Goal: Information Seeking & Learning: Learn about a topic

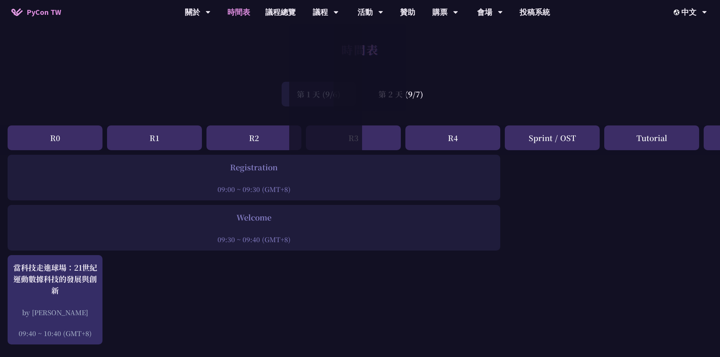
drag, startPoint x: 558, startPoint y: 83, endPoint x: 543, endPoint y: 90, distance: 16.8
click at [558, 83] on div "第 1 天 (9/6) 第 2 天 (9/7)" at bounding box center [360, 94] width 720 height 32
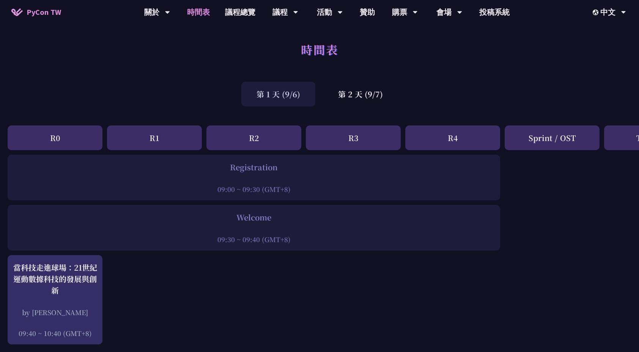
click at [371, 93] on div "第 2 天 (9/7)" at bounding box center [360, 94] width 75 height 25
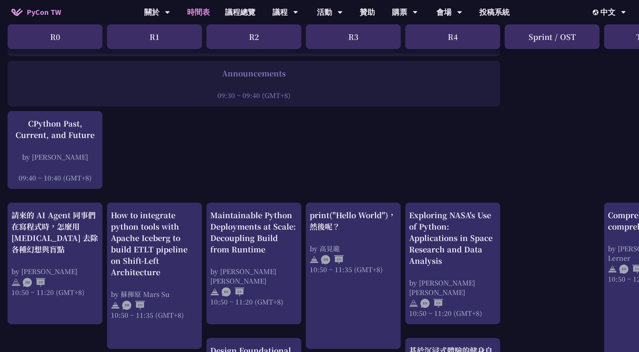
scroll to position [152, 0]
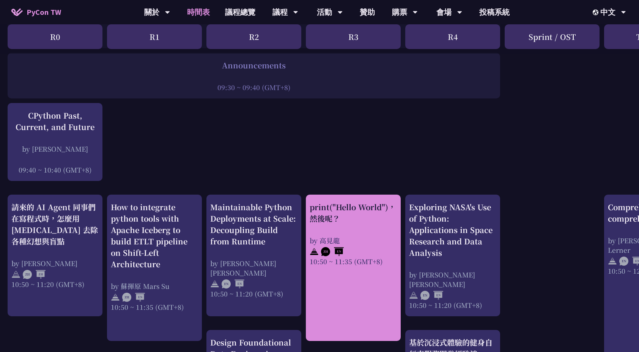
click at [358, 221] on div "print("Hello World")，然後呢？" at bounding box center [353, 212] width 87 height 23
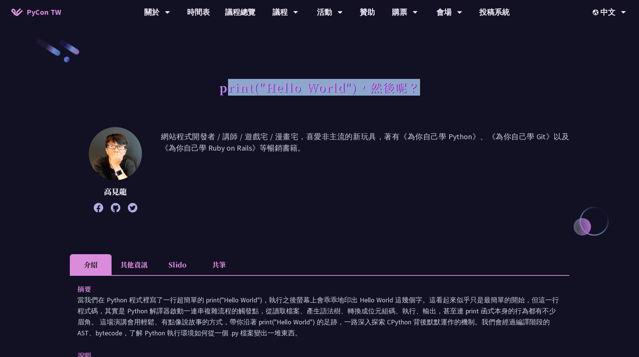
drag, startPoint x: 226, startPoint y: 85, endPoint x: 418, endPoint y: 85, distance: 192.1
click at [418, 85] on h1 "print("Hello World")，然後呢？" at bounding box center [319, 87] width 201 height 23
drag, startPoint x: 418, startPoint y: 85, endPoint x: 229, endPoint y: 95, distance: 189.0
click at [237, 95] on h1 "print("Hello World")，然後呢？" at bounding box center [319, 87] width 201 height 23
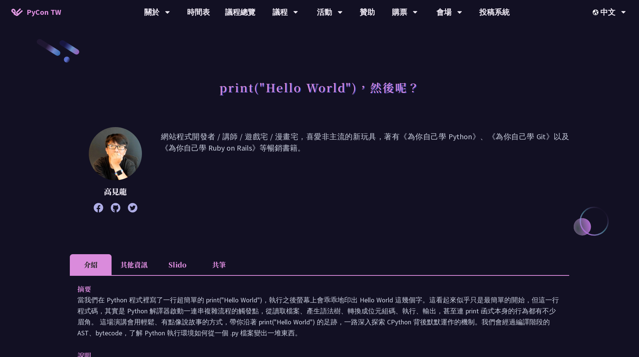
drag, startPoint x: 220, startPoint y: 114, endPoint x: 214, endPoint y: 107, distance: 8.6
click at [220, 113] on div "print("Hello World")，然後呢？" at bounding box center [320, 96] width 500 height 40
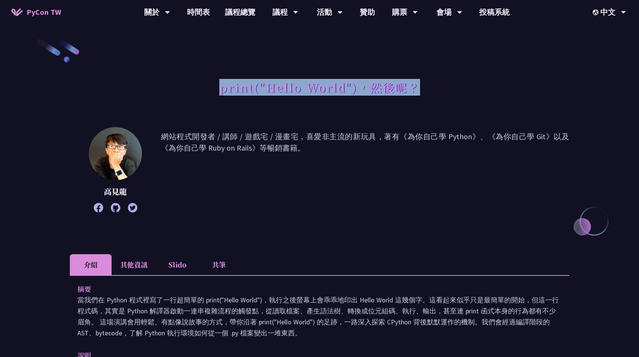
drag, startPoint x: 221, startPoint y: 91, endPoint x: 417, endPoint y: 93, distance: 196.3
click at [417, 93] on h1 "print("Hello World")，然後呢？" at bounding box center [319, 87] width 201 height 23
copy h1 "print("Hello World")，然後呢？"
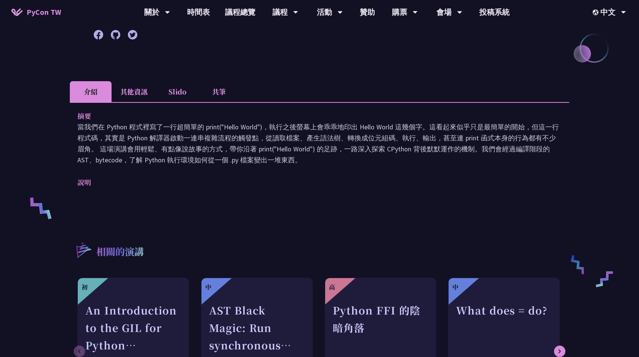
scroll to position [76, 0]
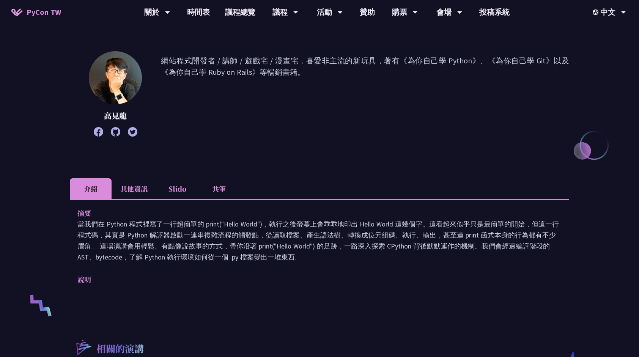
click at [133, 186] on li "其他資訊" at bounding box center [134, 188] width 45 height 21
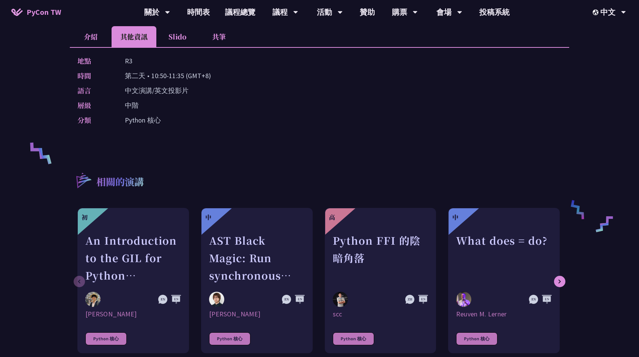
scroll to position [38, 0]
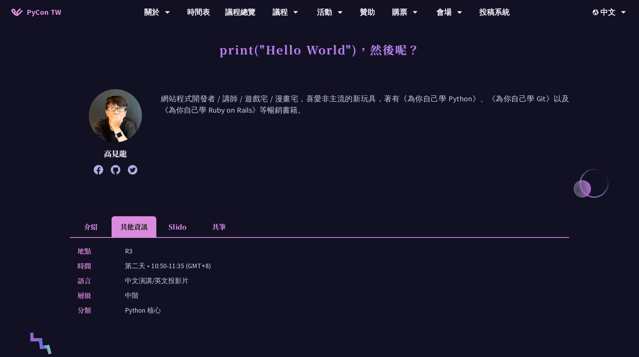
click at [169, 220] on li "Slido" at bounding box center [177, 226] width 42 height 21
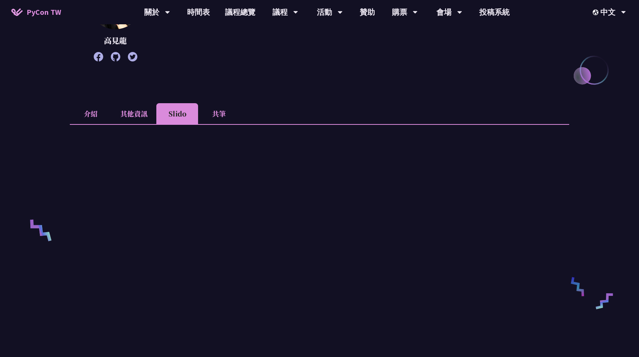
scroll to position [228, 0]
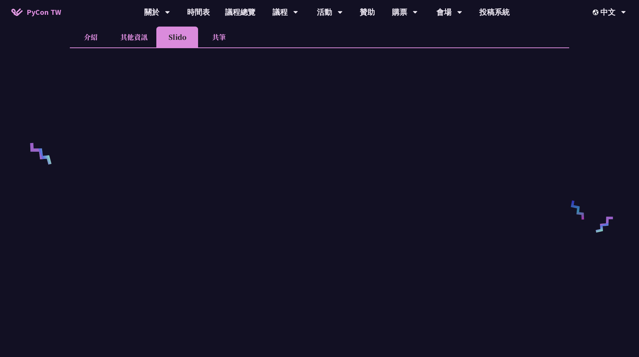
click at [219, 39] on li "共筆" at bounding box center [219, 37] width 42 height 21
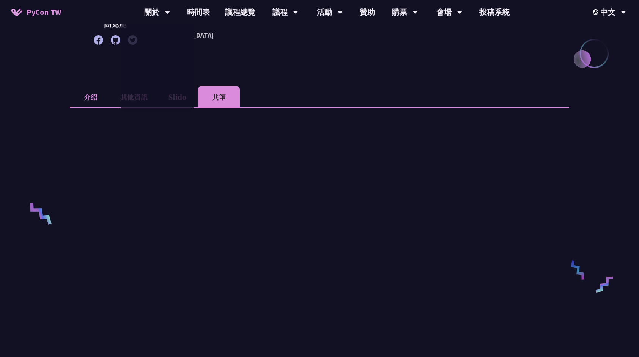
scroll to position [0, 0]
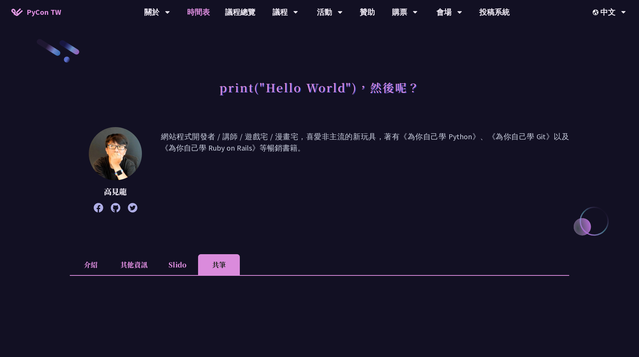
click at [210, 14] on link "時間表" at bounding box center [199, 12] width 38 height 24
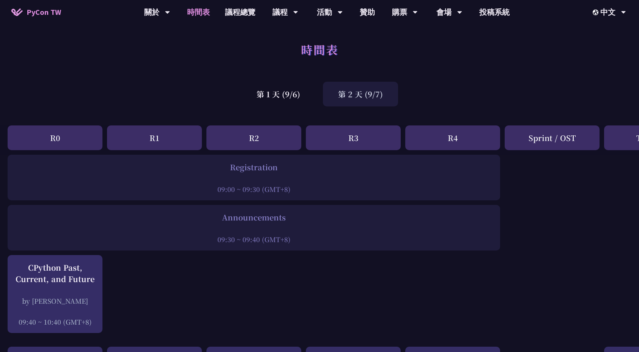
click at [367, 92] on div "第 2 天 (9/7)" at bounding box center [360, 94] width 75 height 25
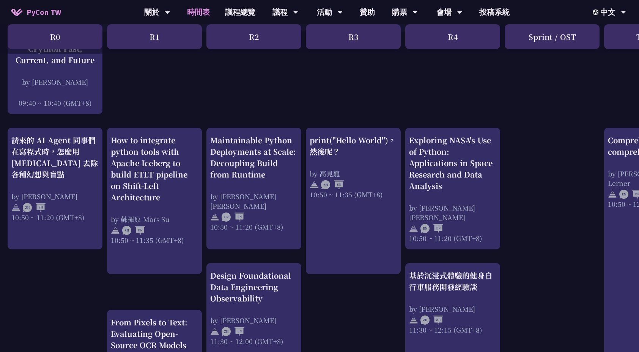
scroll to position [266, 0]
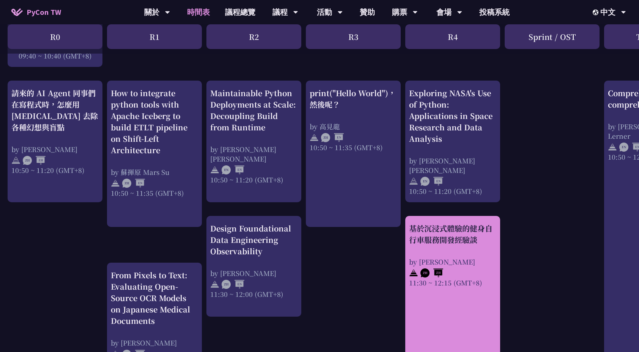
click at [464, 318] on link "基於沉浸式體驗的健身自行車服務開發經驗談 by Peter 11:30 ~ 12:15 (GMT+8)" at bounding box center [452, 295] width 87 height 145
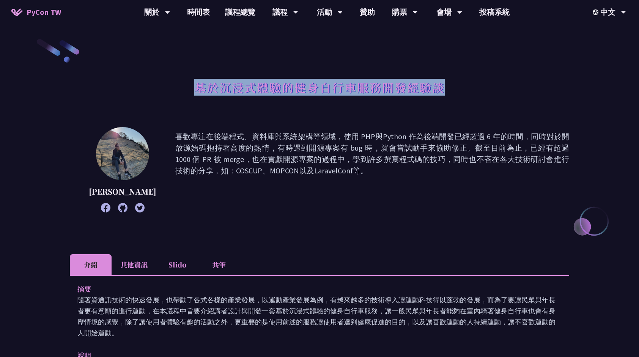
drag, startPoint x: 198, startPoint y: 90, endPoint x: 470, endPoint y: 90, distance: 271.9
click at [470, 90] on div "基於沉浸式體驗的健身自行車服務開發經驗談" at bounding box center [320, 96] width 500 height 40
copy h1 "基於沉浸式體驗的健身自行車服務開發經驗談"
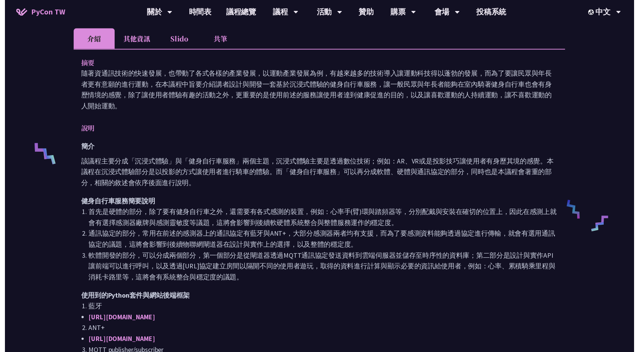
scroll to position [266, 0]
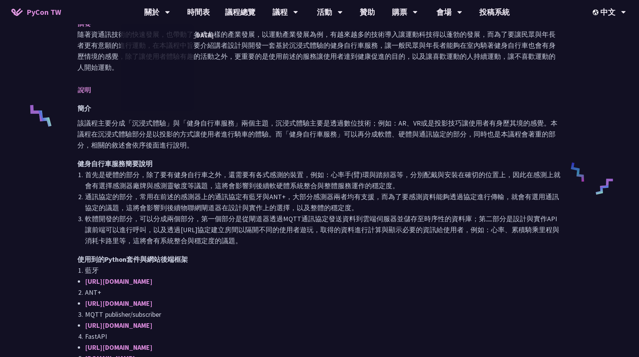
click at [225, 70] on p "隨著資通訊技術的快速發展，也帶動了各式各樣的產業發展，以運動產業發展為例，有越來越多的技術導入讓運動科技得以蓬勃的發展，而為了要讓民眾與年長者更有意願的進行運…" at bounding box center [319, 51] width 485 height 44
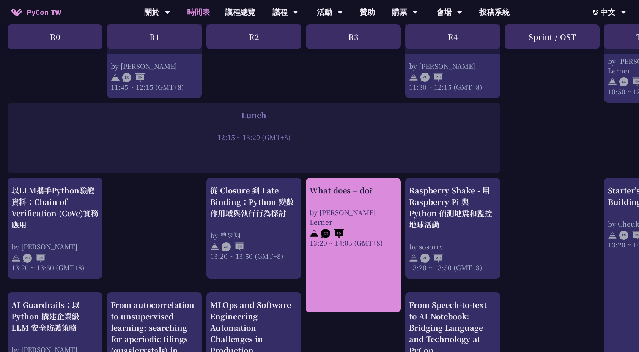
scroll to position [570, 0]
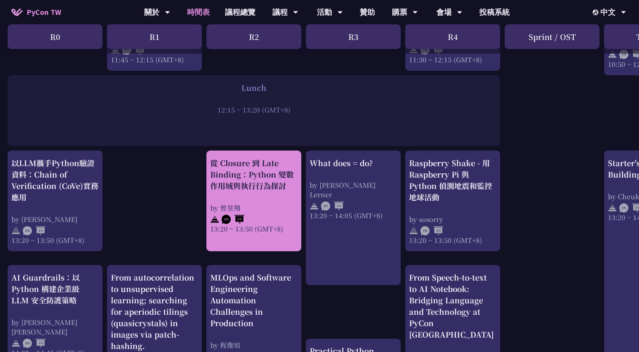
click at [256, 210] on div "by 曾昱翔" at bounding box center [253, 207] width 87 height 9
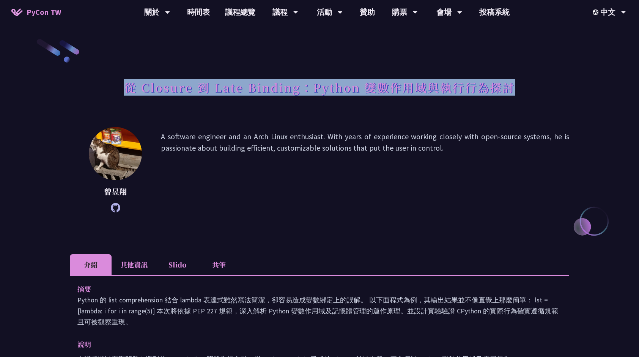
drag, startPoint x: 125, startPoint y: 93, endPoint x: 521, endPoint y: 92, distance: 396.1
click at [521, 92] on div "從 Closure 到 Late Binding：Python 變數作用域與執行行為探討" at bounding box center [320, 96] width 500 height 40
copy h1 "從 Closure 到 Late Binding：Python 變數作用域與執行行為探討"
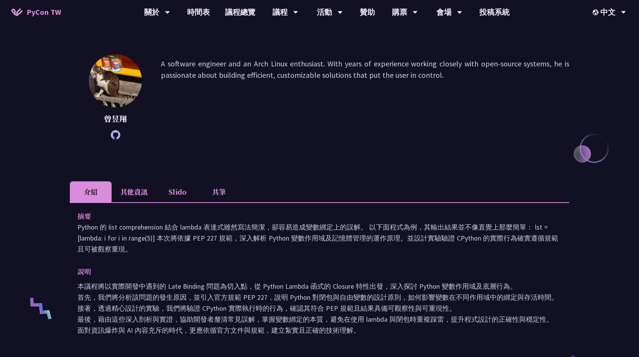
scroll to position [76, 0]
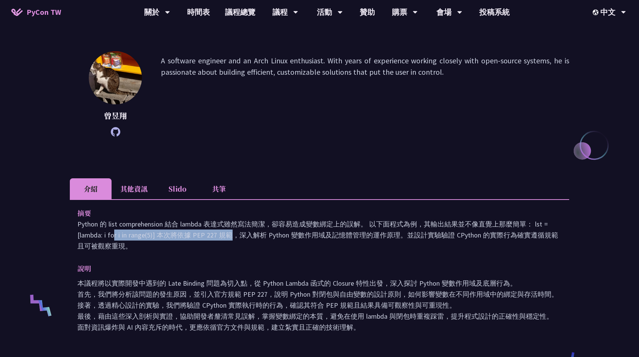
drag, startPoint x: 534, startPoint y: 223, endPoint x: 155, endPoint y: 239, distance: 379.7
click at [155, 239] on p "Python 的 list comprehension 結合 lambda 表達式雖然寫法簡潔，卻容易造成變數綁定上的誤解。 以下面程式為例，其輸出結果並不像…" at bounding box center [319, 235] width 485 height 33
copy p "lst = [lambda: i for i in range(5)]"
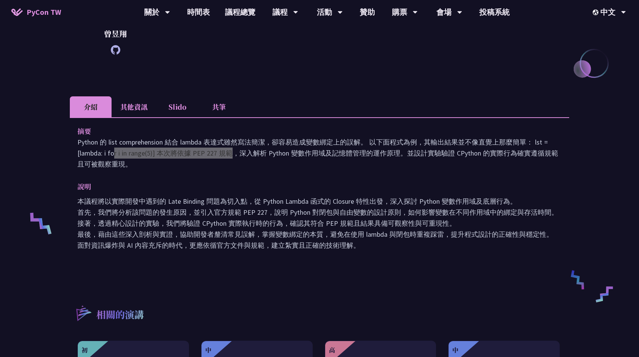
scroll to position [190, 0]
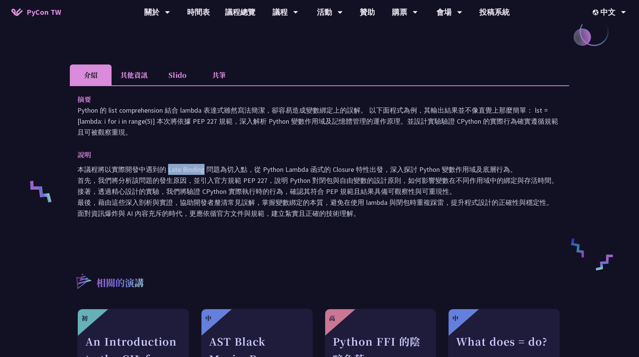
drag, startPoint x: 168, startPoint y: 172, endPoint x: 205, endPoint y: 173, distance: 37.2
click at [205, 173] on p "本議程將以實際開發中遇到的 Late Binding 問題為切入點，從 Python Lambda 函式的 Closure 特性出發，深入探討 Python …" at bounding box center [319, 191] width 485 height 55
copy p "Late Binding"
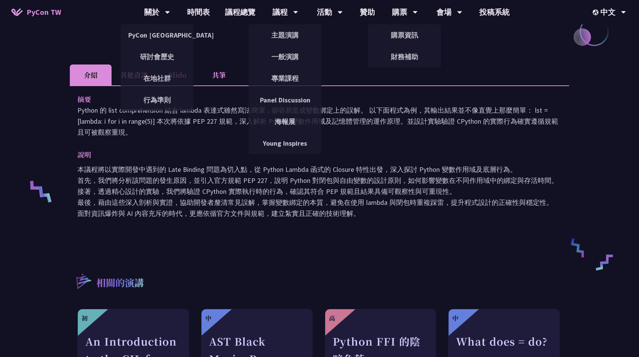
drag, startPoint x: 112, startPoint y: 35, endPoint x: 109, endPoint y: 3, distance: 32.0
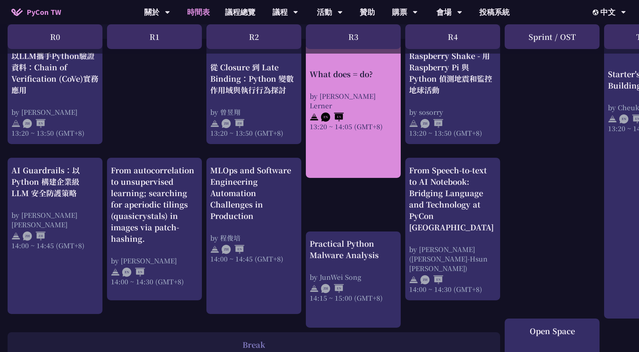
scroll to position [721, 0]
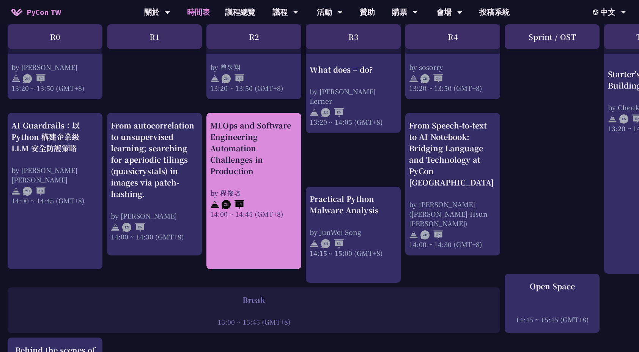
click at [268, 154] on div "MLOps and Software Engineering Automation Challenges in Production" at bounding box center [253, 148] width 87 height 57
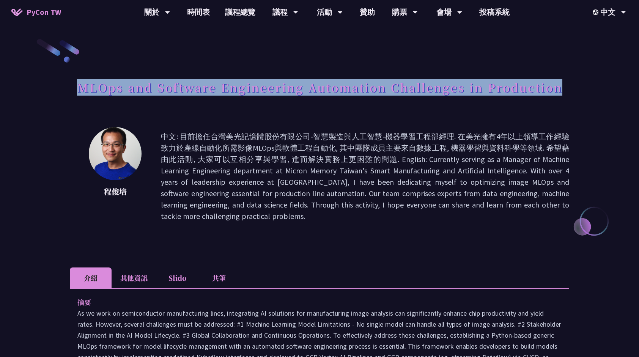
drag, startPoint x: 79, startPoint y: 87, endPoint x: 562, endPoint y: 90, distance: 482.3
click at [562, 90] on h1 "MLOps and Software Engineering Automation Challenges in Production" at bounding box center [320, 87] width 486 height 23
copy h1 "MLOps and Software Engineering Automation Challenges in Production"
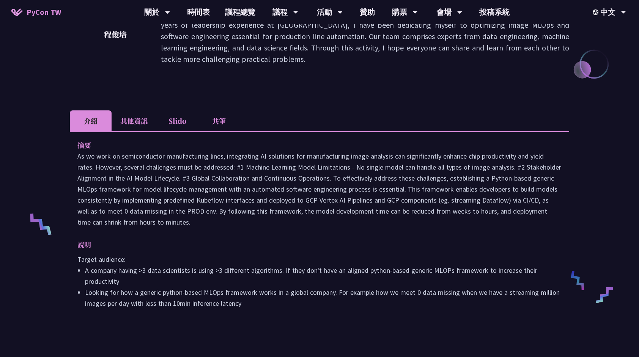
scroll to position [152, 0]
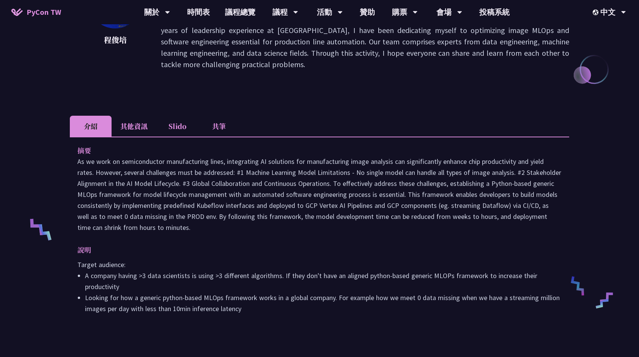
click at [128, 121] on li "其他資訊" at bounding box center [134, 126] width 45 height 21
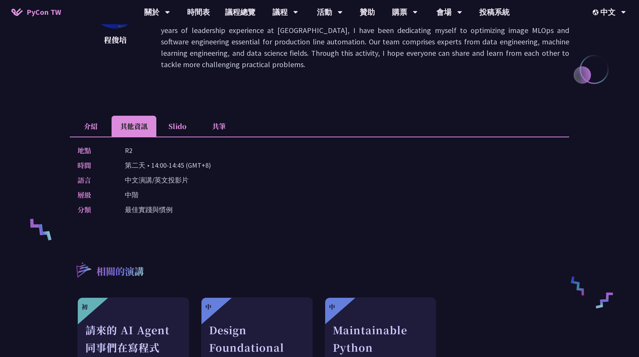
click at [173, 123] on li "Slido" at bounding box center [177, 126] width 42 height 21
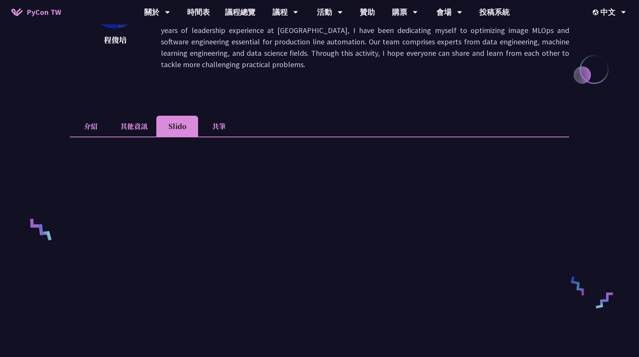
click at [93, 126] on li "介紹" at bounding box center [91, 126] width 42 height 21
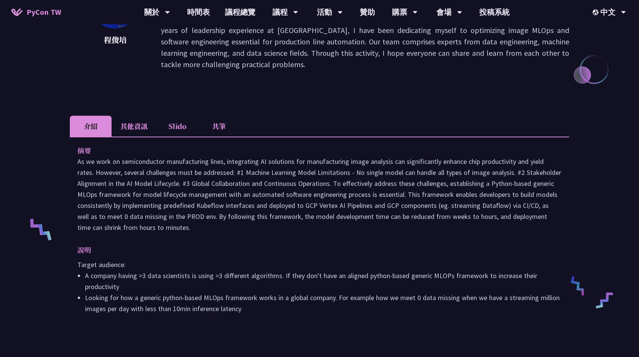
click at [216, 125] on li "共筆" at bounding box center [219, 126] width 42 height 21
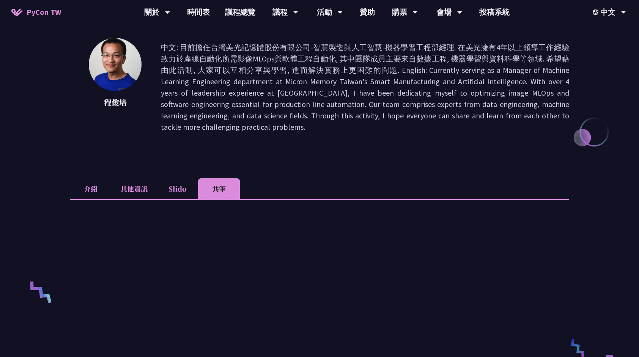
scroll to position [76, 0]
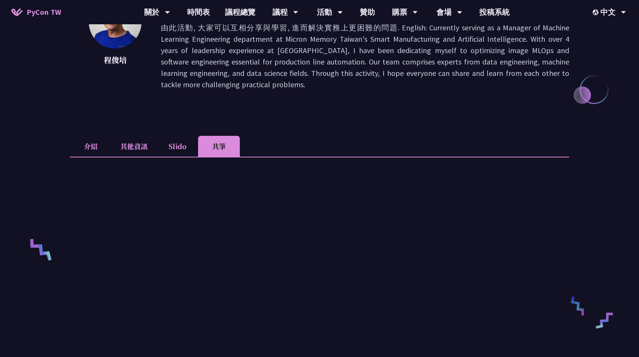
scroll to position [152, 0]
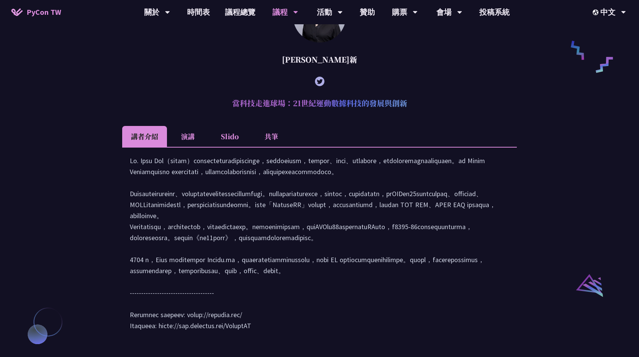
drag, startPoint x: 233, startPoint y: 115, endPoint x: 410, endPoint y: 115, distance: 177.3
click at [410, 115] on h2 "當科技走進球場：21世紀運動數據科技的發展與創新" at bounding box center [319, 103] width 395 height 23
copy h2 "當科技走進球場：21世紀運動數據科技的發展與創新"
click at [459, 138] on ul "講者介紹 演講 Slido 共筆" at bounding box center [319, 136] width 395 height 21
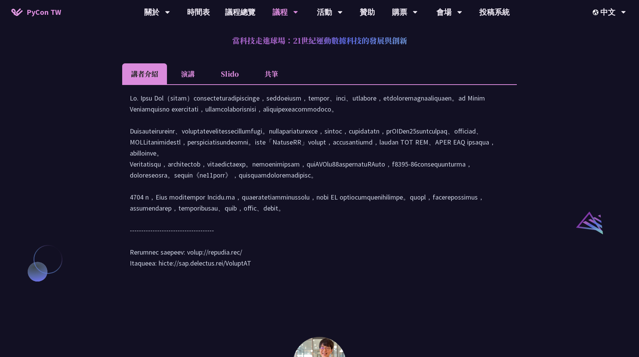
scroll to position [661, 0]
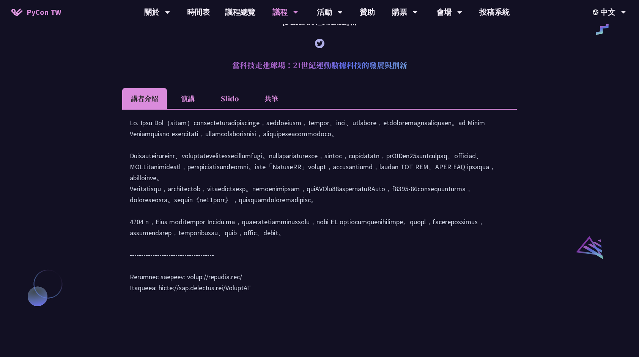
click at [267, 101] on li "共筆" at bounding box center [272, 98] width 42 height 21
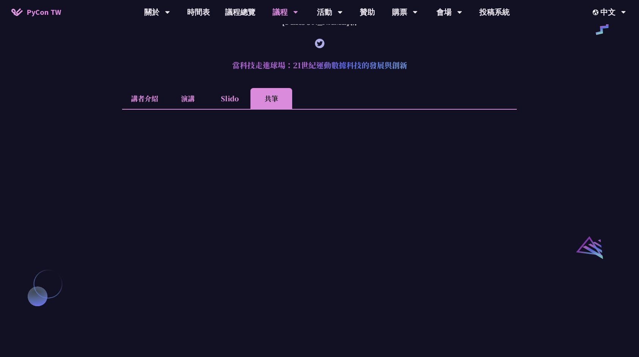
click at [235, 109] on li "Slido" at bounding box center [230, 98] width 42 height 21
click at [187, 107] on li "演講" at bounding box center [188, 98] width 42 height 21
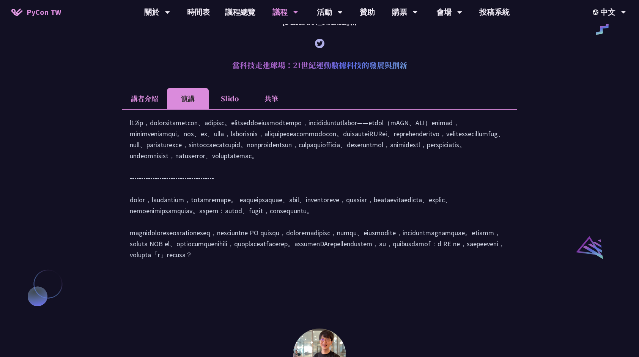
click at [137, 109] on li "講者介紹" at bounding box center [144, 98] width 45 height 21
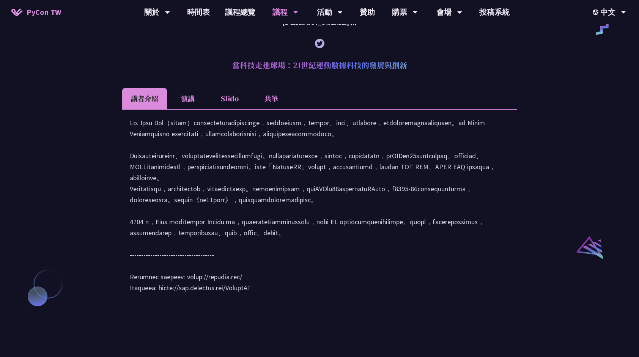
click at [276, 109] on li "共筆" at bounding box center [272, 98] width 42 height 21
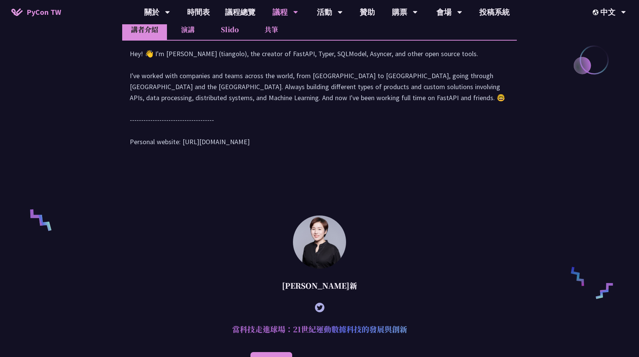
scroll to position [244, 0]
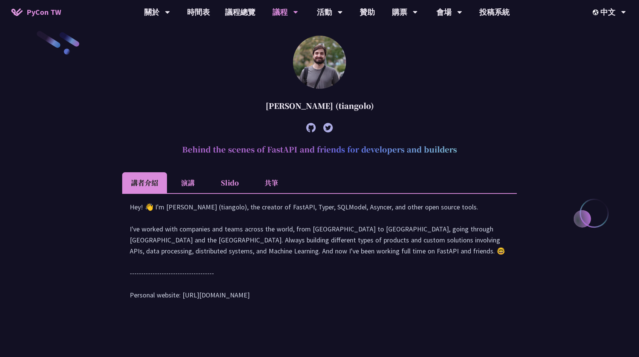
drag, startPoint x: 182, startPoint y: 305, endPoint x: 253, endPoint y: 305, distance: 70.6
click at [253, 305] on div "Hey! 👋 I'm Sebastián Ramírez (tiangolo), the creator of FastAPI, Typer, SQLMode…" at bounding box center [320, 255] width 380 height 107
copy div "tps://tiangolo.com/"
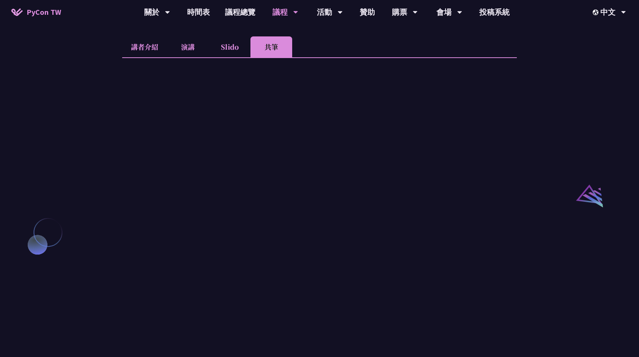
scroll to position [759, 0]
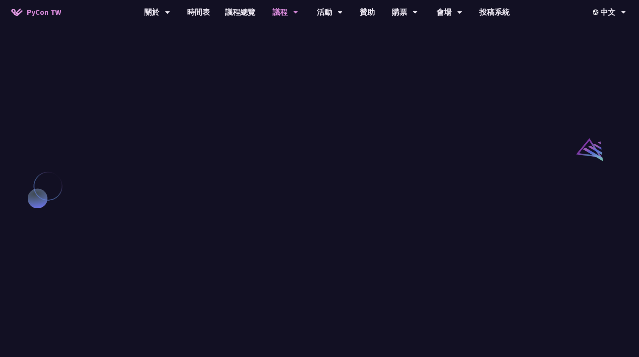
drag, startPoint x: 600, startPoint y: 275, endPoint x: 592, endPoint y: 273, distance: 7.8
click at [600, 275] on div "Sebastián Ramírez (tiangolo) Behind the scenes of FastAPI and friends for devel…" at bounding box center [319, 89] width 639 height 1227
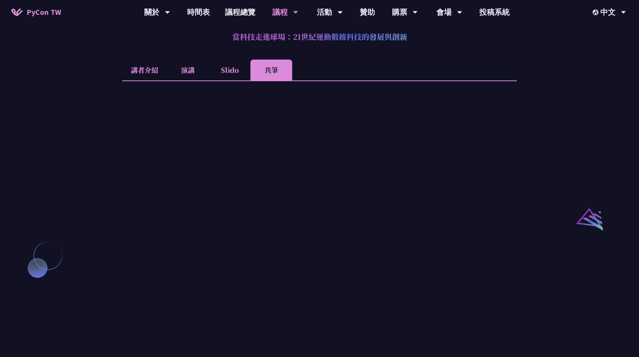
scroll to position [684, 0]
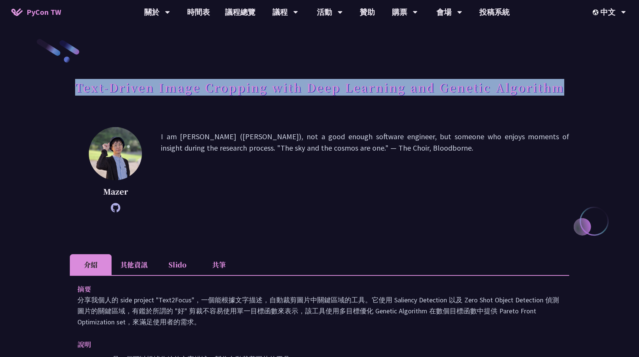
drag, startPoint x: 77, startPoint y: 90, endPoint x: 559, endPoint y: 91, distance: 481.9
click at [559, 91] on h1 "Text-Driven Image Cropping with Deep Learning and Genetic Algorithm" at bounding box center [319, 87] width 489 height 23
copy h1 "Text-Driven Image Cropping with Deep Learning and Genetic Algorithm"
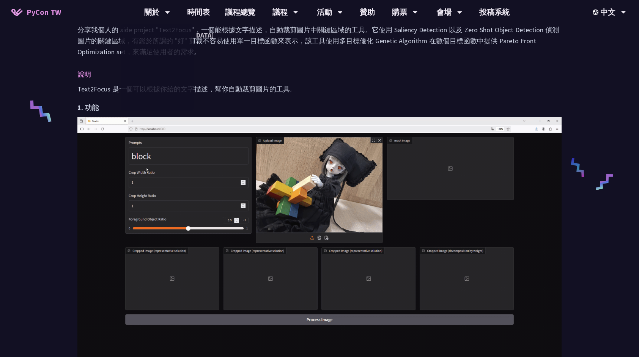
scroll to position [266, 0]
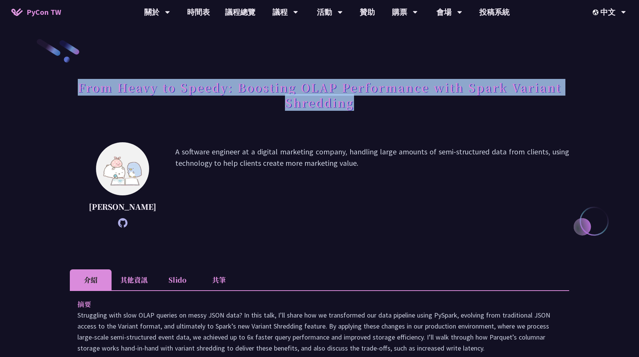
drag, startPoint x: 75, startPoint y: 92, endPoint x: 365, endPoint y: 109, distance: 289.9
click at [365, 109] on h1 "From Heavy to Speedy: Boosting OLAP Performance with Spark Variant Shredding" at bounding box center [320, 95] width 500 height 38
copy h1 "From Heavy to Speedy: Boosting OLAP Performance with Spark Variant Shredding"
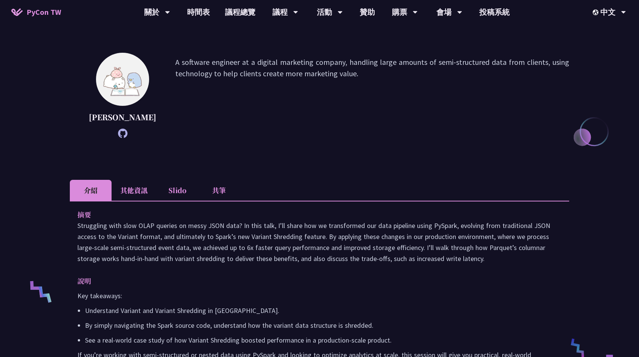
scroll to position [90, 0]
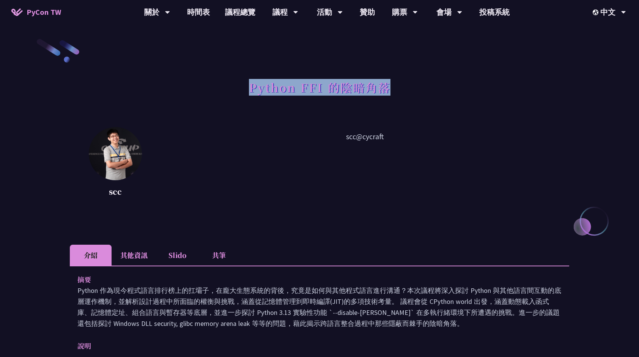
drag, startPoint x: 249, startPoint y: 89, endPoint x: 399, endPoint y: 89, distance: 149.2
click at [399, 89] on div "Python FFI 的陰暗角落" at bounding box center [320, 96] width 500 height 40
copy h1 "Python FFI 的陰暗角落"
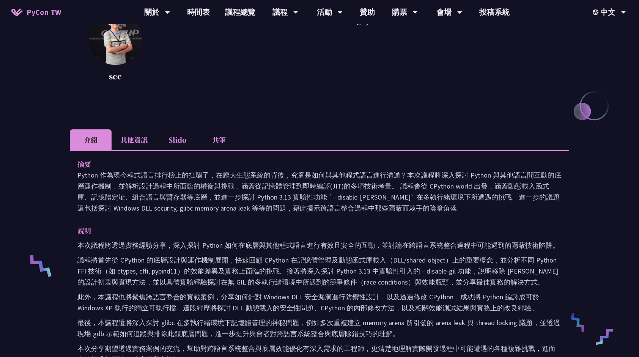
scroll to position [114, 0]
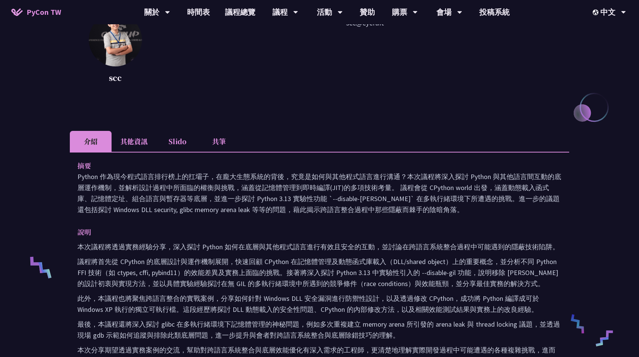
click at [133, 145] on li "其他資訊" at bounding box center [134, 141] width 45 height 21
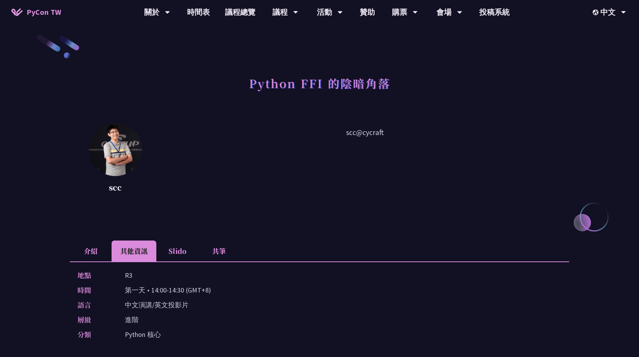
scroll to position [0, 0]
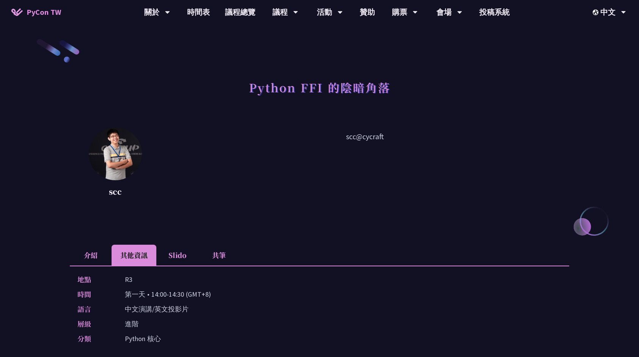
click at [181, 257] on li "Slido" at bounding box center [177, 255] width 42 height 21
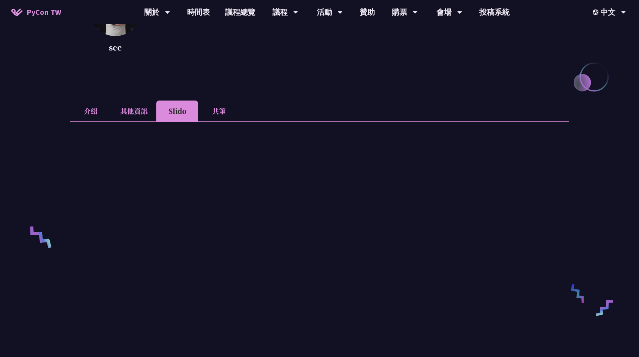
scroll to position [190, 0]
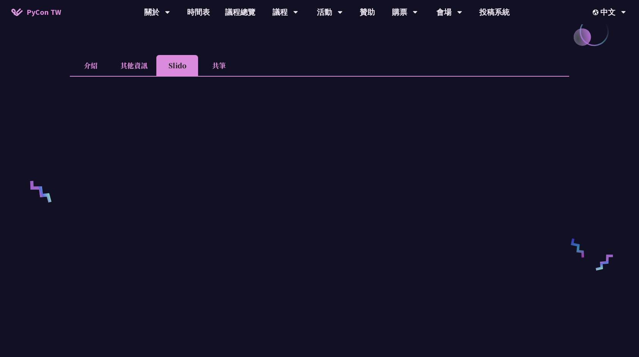
click at [223, 68] on li "共筆" at bounding box center [219, 65] width 42 height 21
click at [516, 58] on ul "介紹 其他資訊 Slido 共筆" at bounding box center [320, 65] width 500 height 21
